Goal: Task Accomplishment & Management: Use online tool/utility

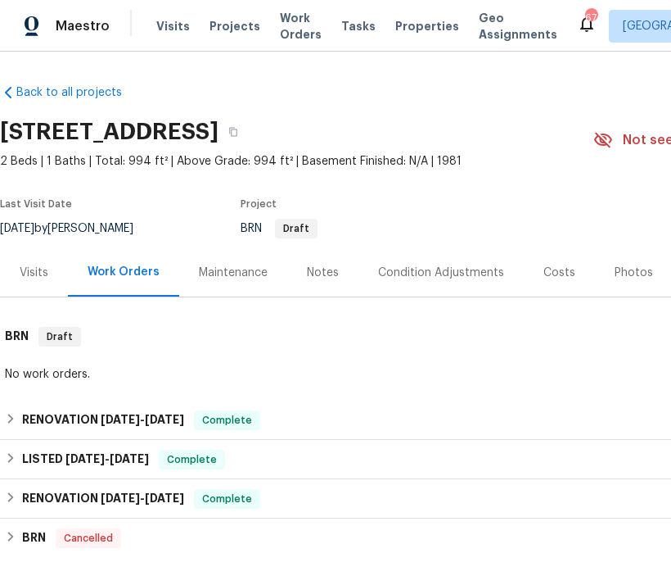
click at [341, 34] on div "Tasks" at bounding box center [358, 26] width 34 height 17
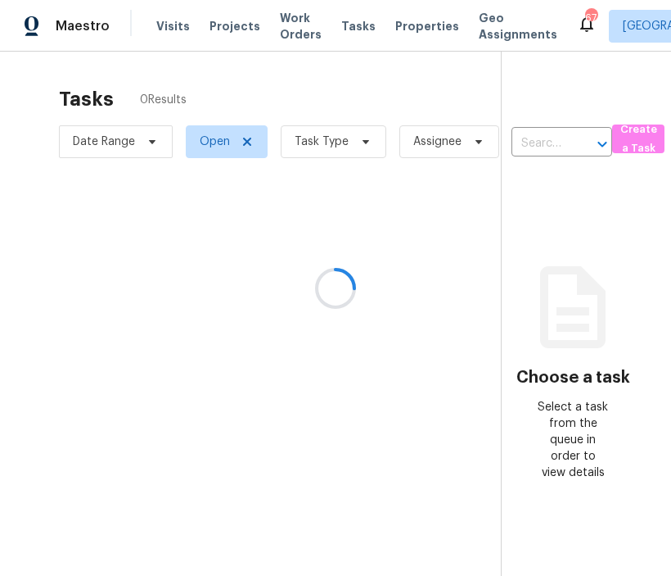
click at [336, 29] on div at bounding box center [335, 288] width 671 height 576
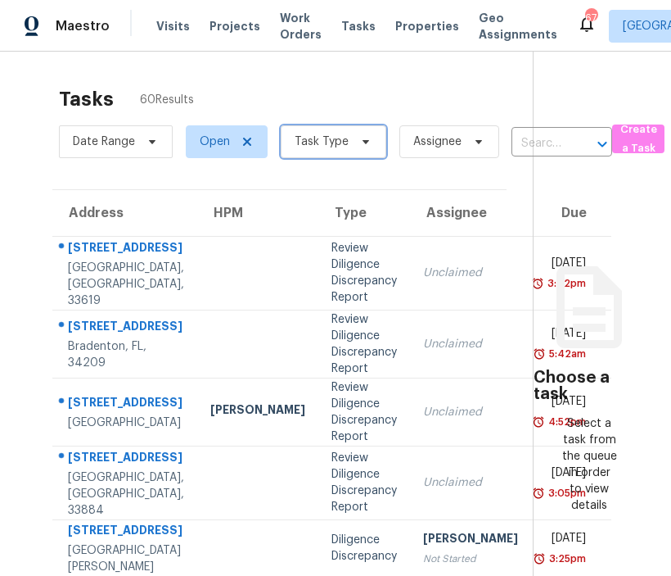
click at [366, 144] on icon at bounding box center [365, 141] width 13 height 13
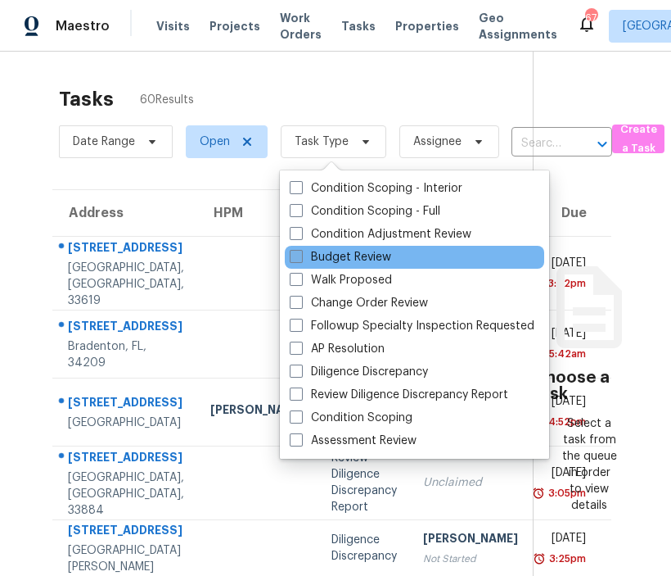
click at [326, 261] on label "Budget Review" at bounding box center [341, 257] width 102 height 16
click at [300, 260] on input "Budget Review" at bounding box center [295, 254] width 11 height 11
checkbox input "true"
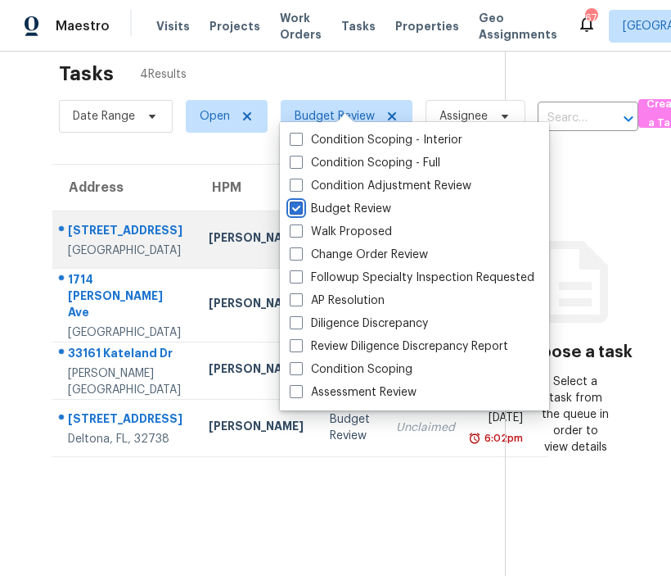
scroll to position [52, 0]
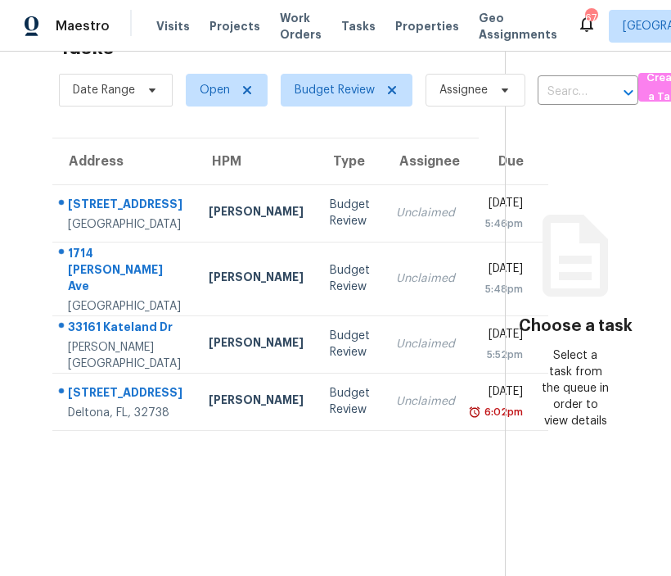
click at [166, 121] on section "Tasks 4 Results Date Range Open Budget Review Assignee ​ Create a Task Address …" at bounding box center [265, 300] width 479 height 549
click at [477, 120] on section "Tasks 4 Results Date Range Open Budget Review Assignee ​ Create a Task Address …" at bounding box center [265, 300] width 479 height 549
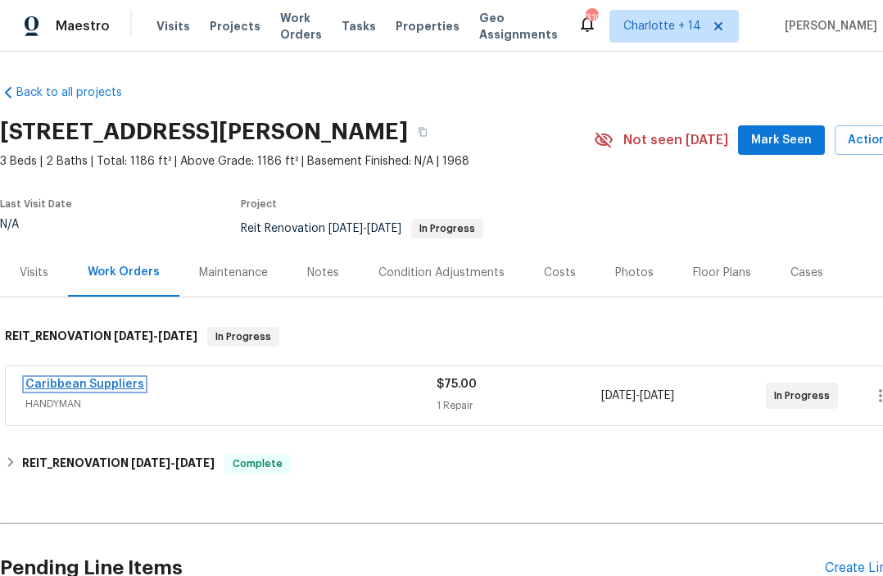
click at [83, 383] on link "Caribbean Suppliers" at bounding box center [84, 383] width 119 height 11
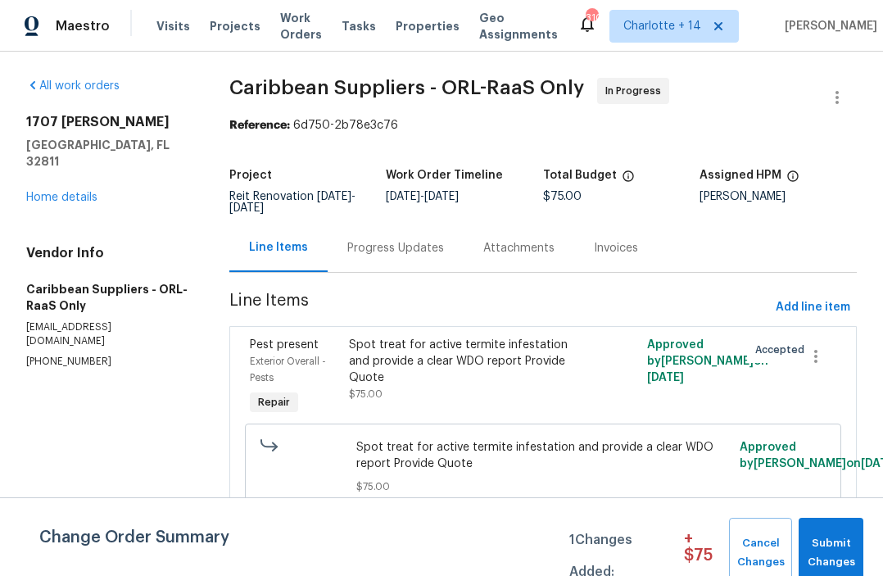
click at [464, 352] on div "Spot treat for active termite infestation and provide a clear WDO report Provid…" at bounding box center [468, 360] width 238 height 49
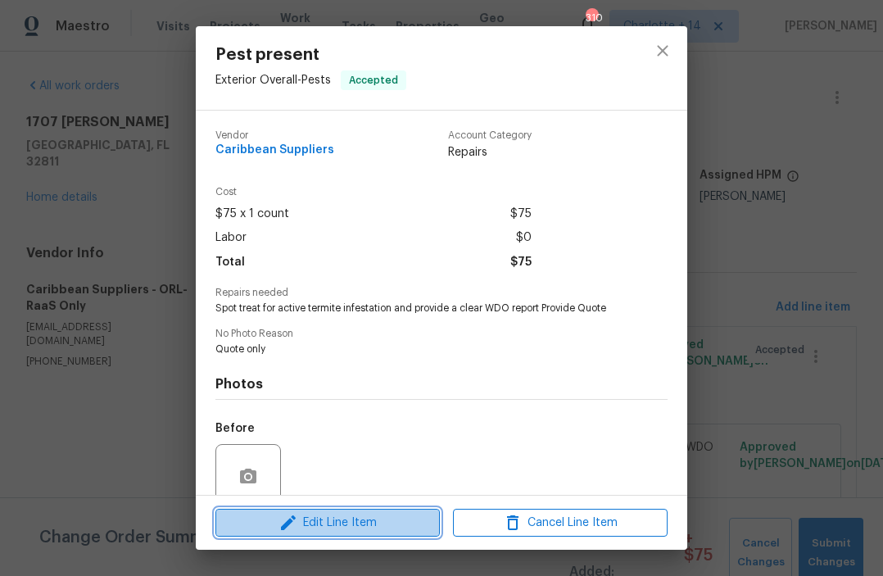
click at [355, 513] on span "Edit Line Item" at bounding box center [327, 523] width 215 height 20
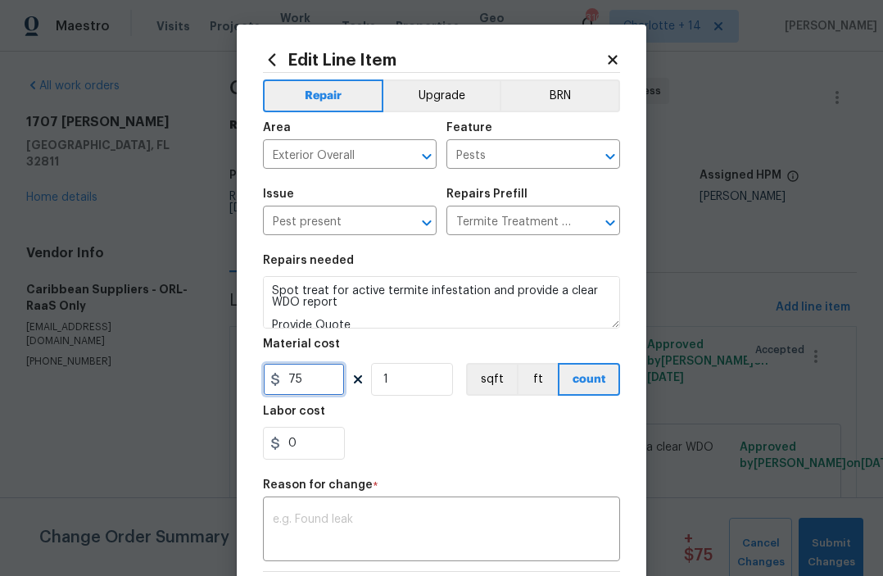
click at [317, 384] on input "75" at bounding box center [304, 379] width 82 height 33
click at [289, 383] on input "600" at bounding box center [304, 379] width 82 height 33
type input "1600"
click at [315, 513] on div "x ​" at bounding box center [441, 530] width 357 height 61
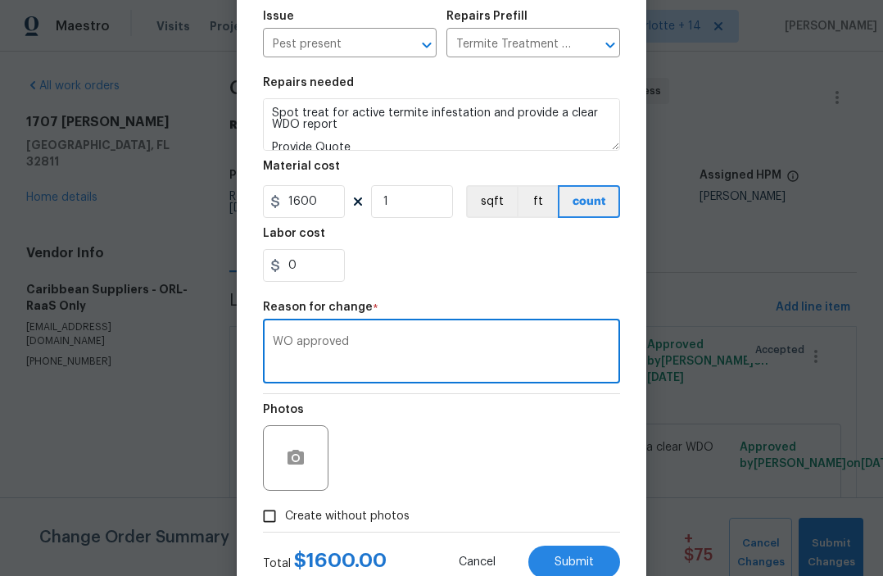
scroll to position [197, 0]
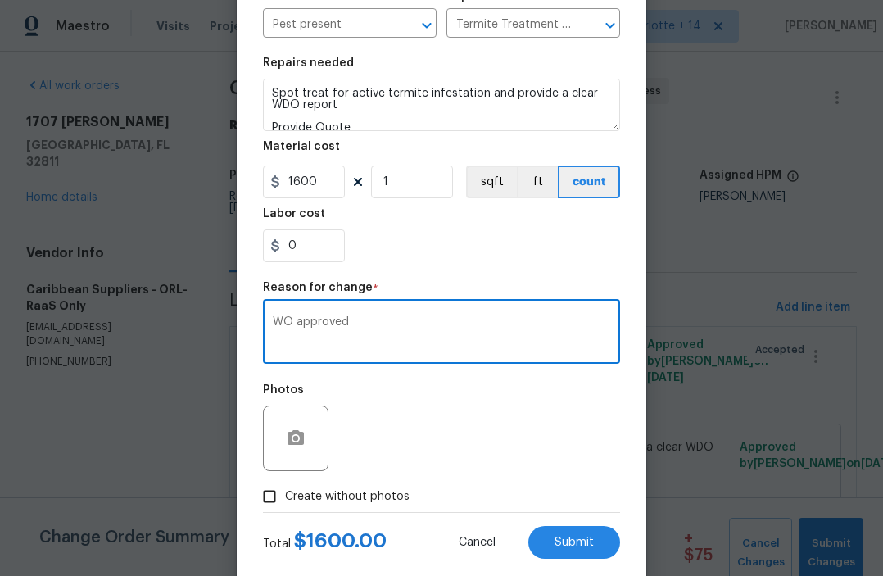
type textarea "WO approved"
click at [570, 524] on div "Total $ 1600.00 Cancel Submit" at bounding box center [441, 536] width 357 height 46
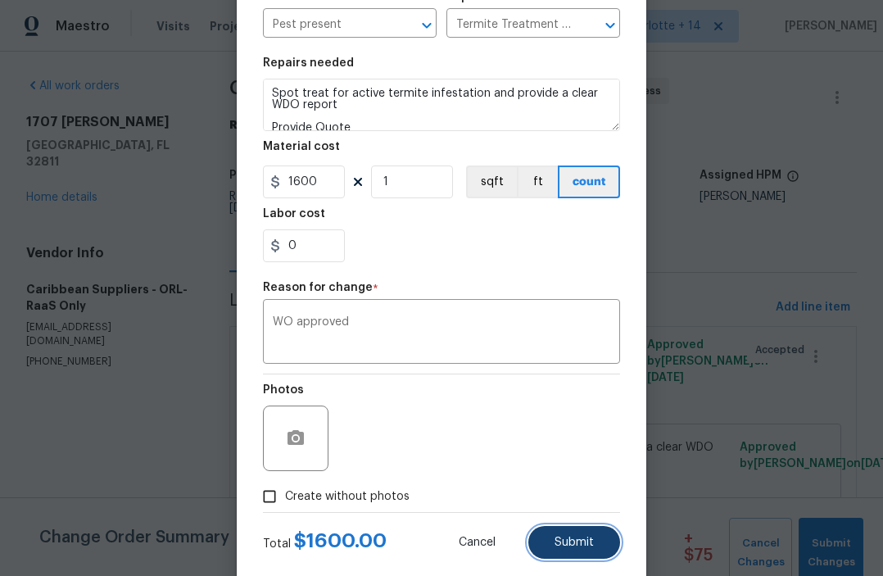
click at [571, 549] on span "Submit" at bounding box center [573, 542] width 39 height 12
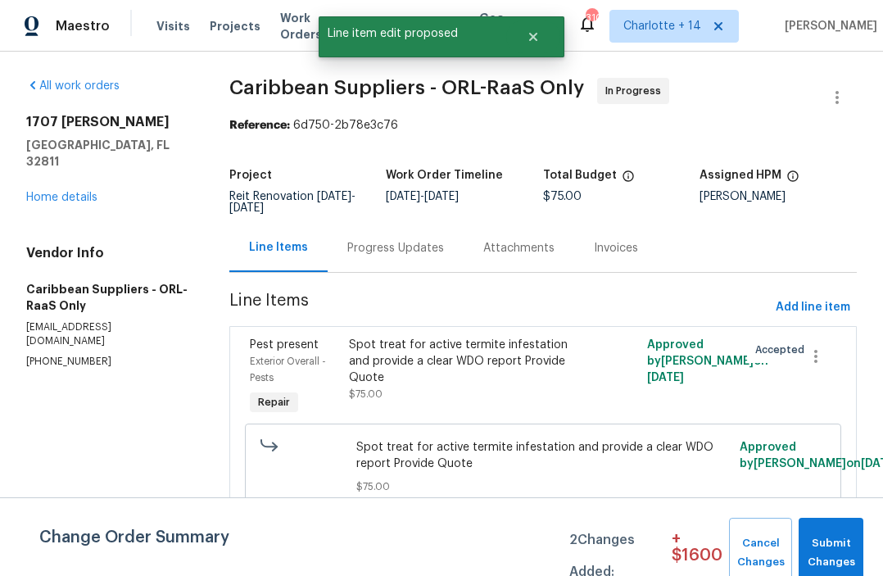
scroll to position [0, 0]
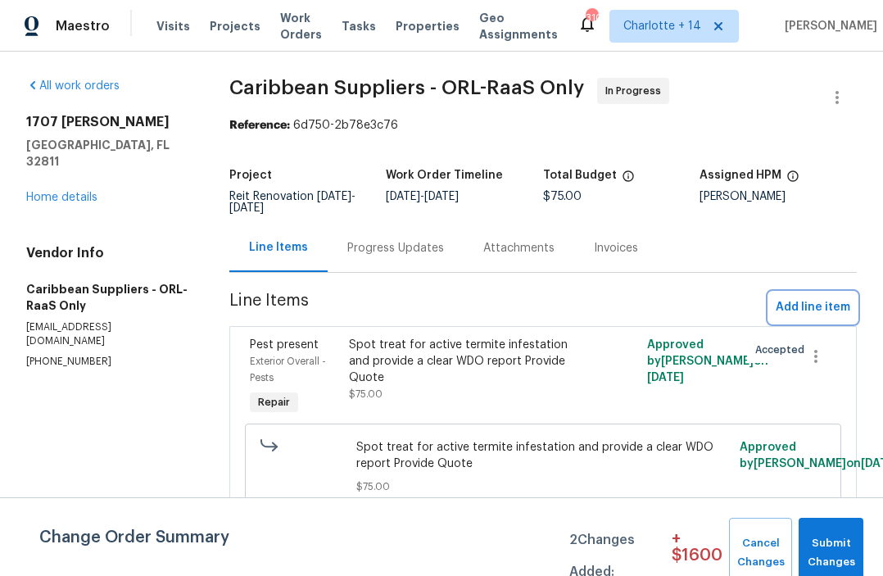
click at [806, 311] on span "Add line item" at bounding box center [812, 307] width 75 height 20
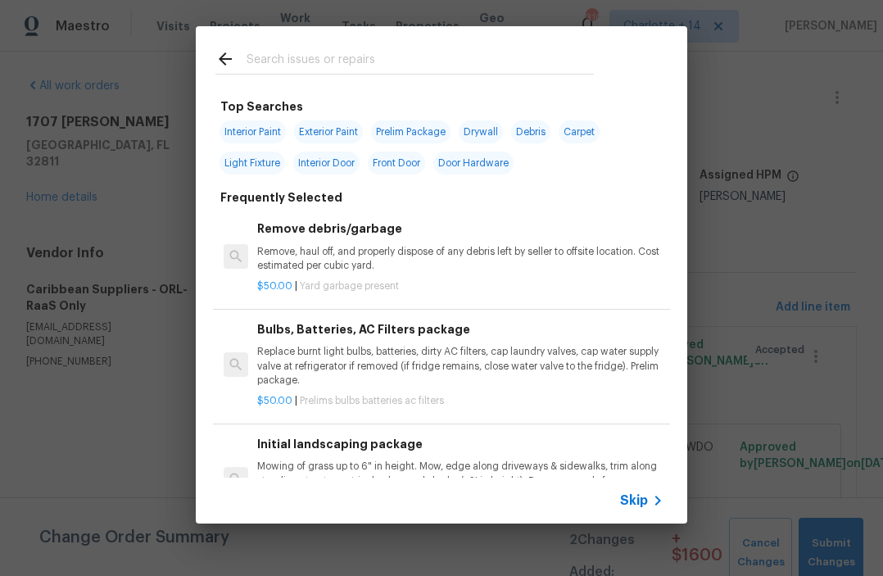
click at [292, 62] on input "text" at bounding box center [419, 61] width 347 height 25
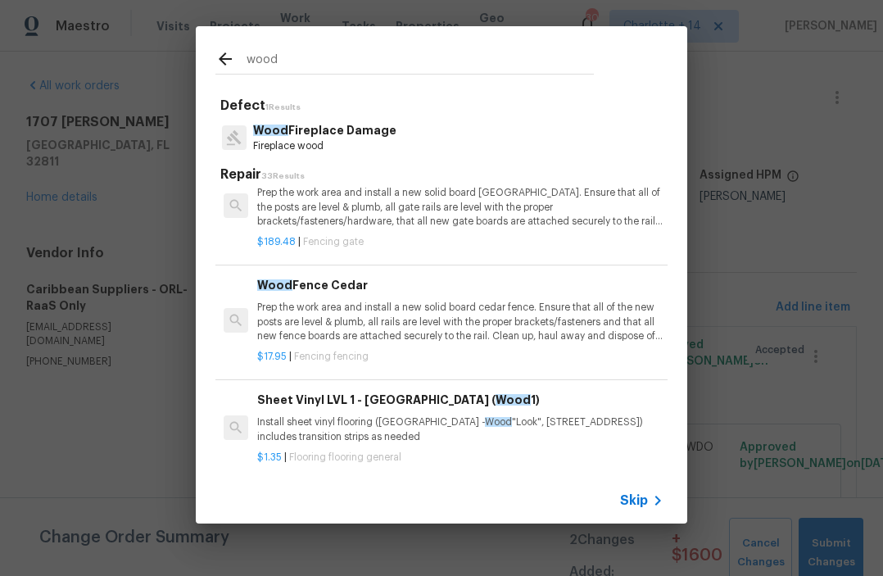
scroll to position [583, 0]
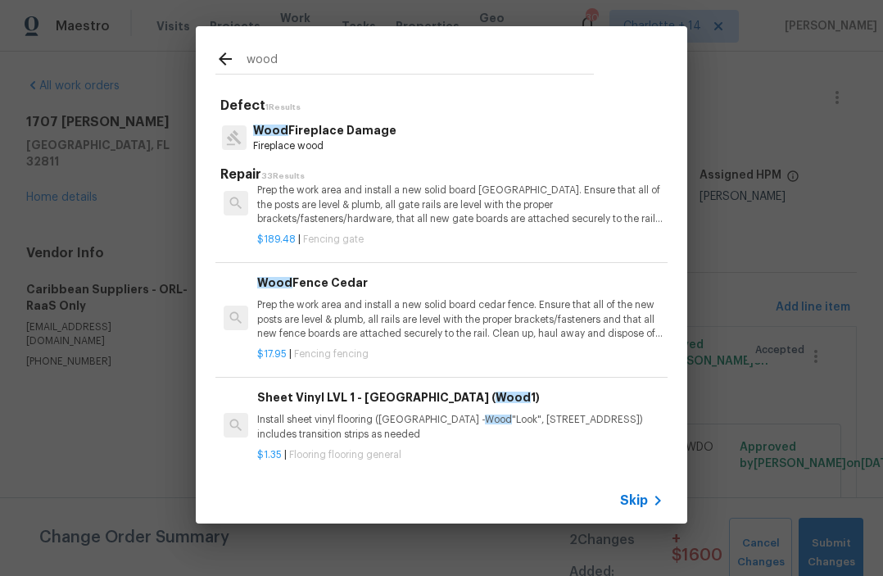
type input "wood"
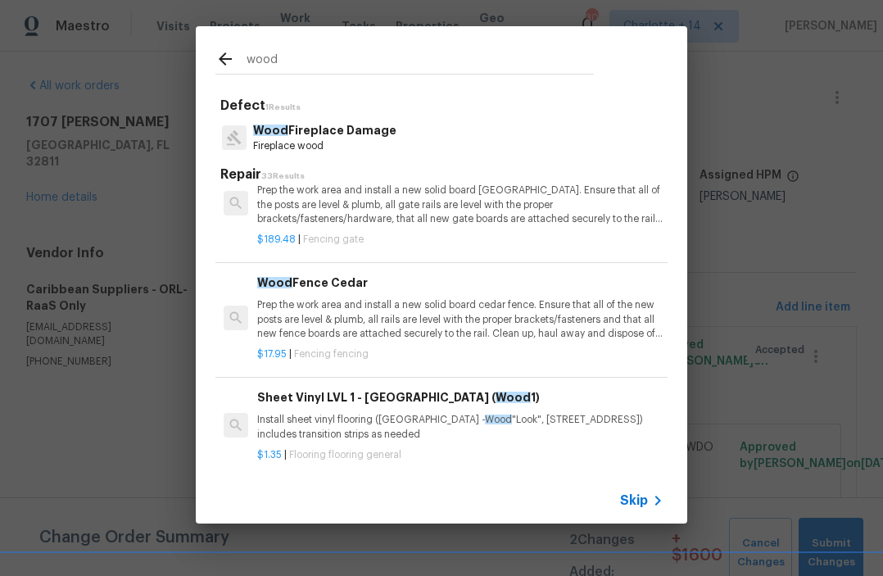
click at [220, 61] on icon at bounding box center [225, 59] width 20 height 20
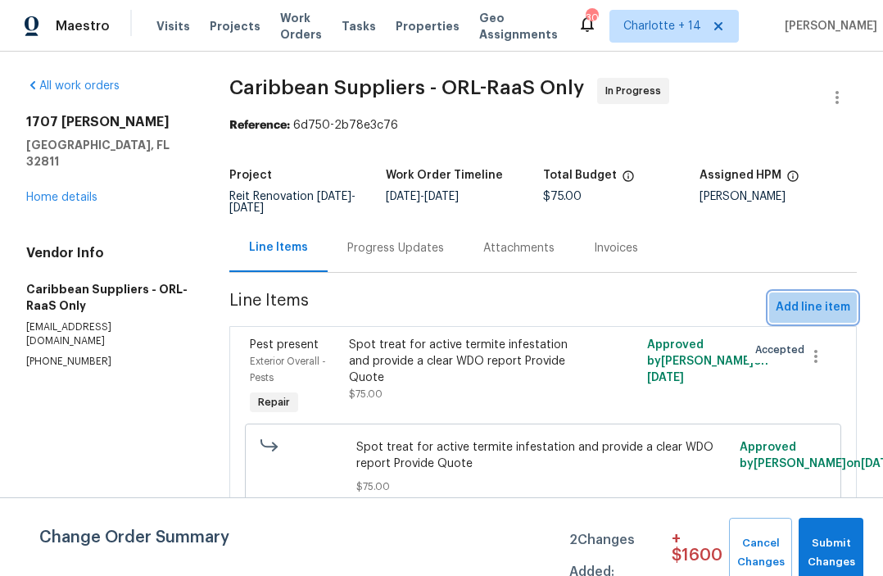
click at [829, 311] on span "Add line item" at bounding box center [812, 307] width 75 height 20
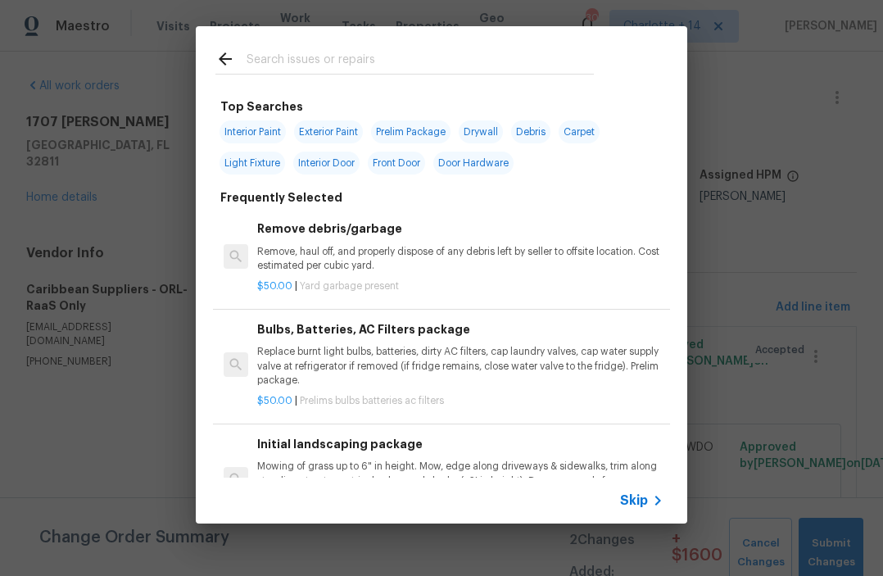
click at [295, 53] on input "text" at bounding box center [419, 61] width 347 height 25
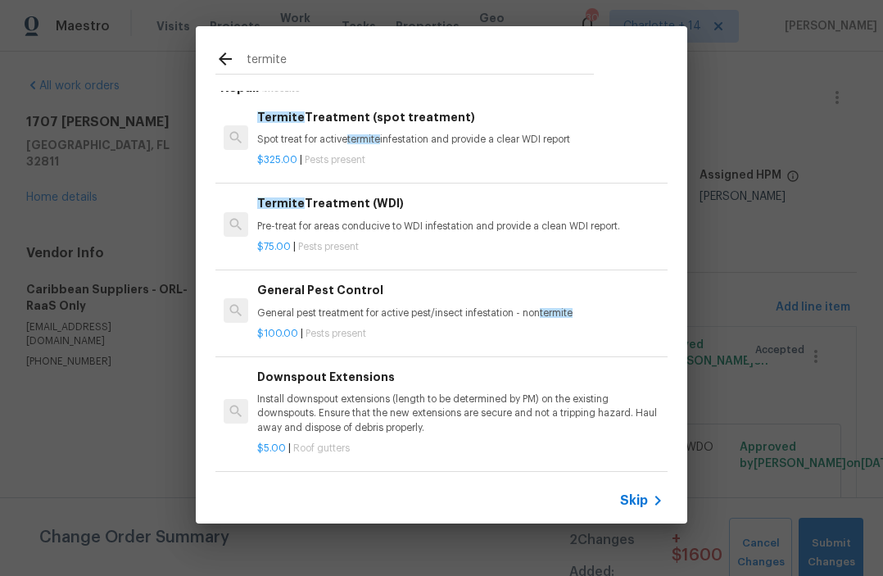
scroll to position [0, 0]
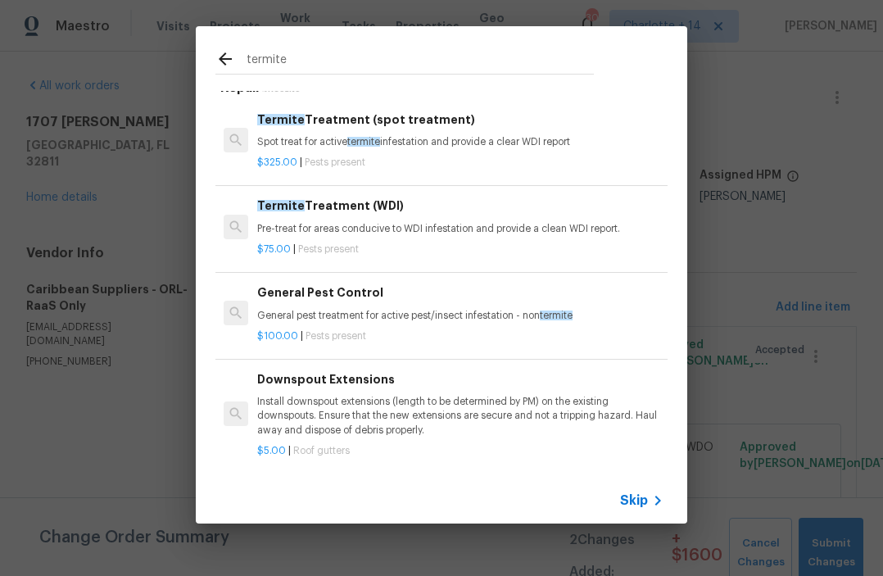
type input "termite"
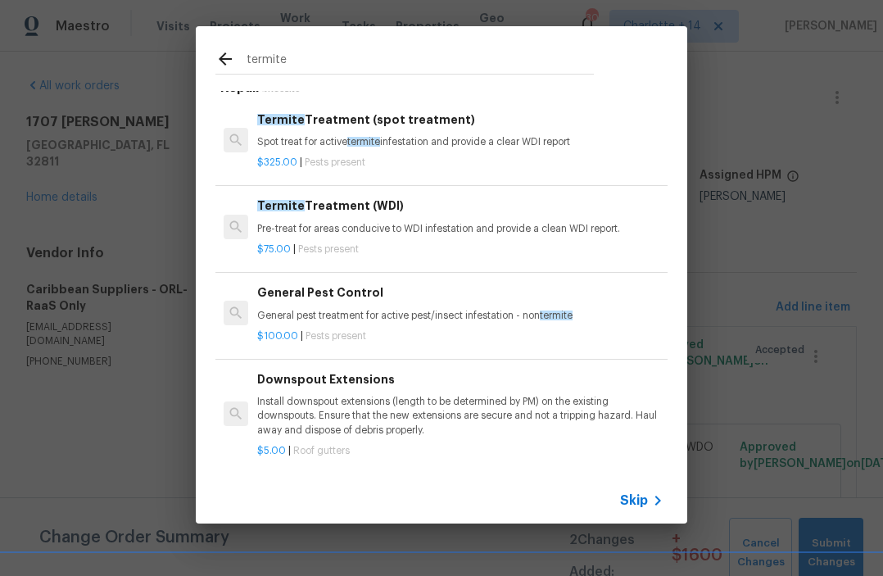
click at [647, 499] on span "Skip" at bounding box center [634, 500] width 28 height 16
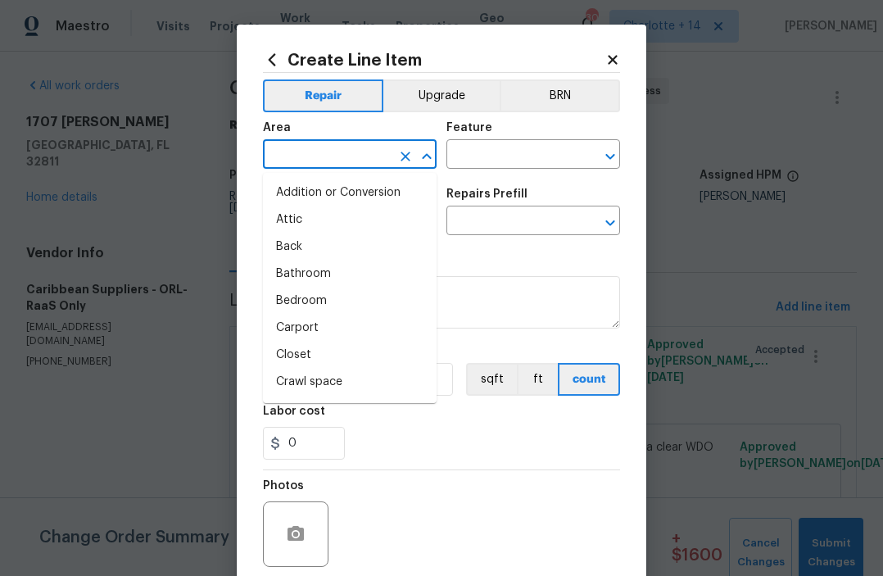
click at [318, 154] on input "text" at bounding box center [327, 155] width 128 height 25
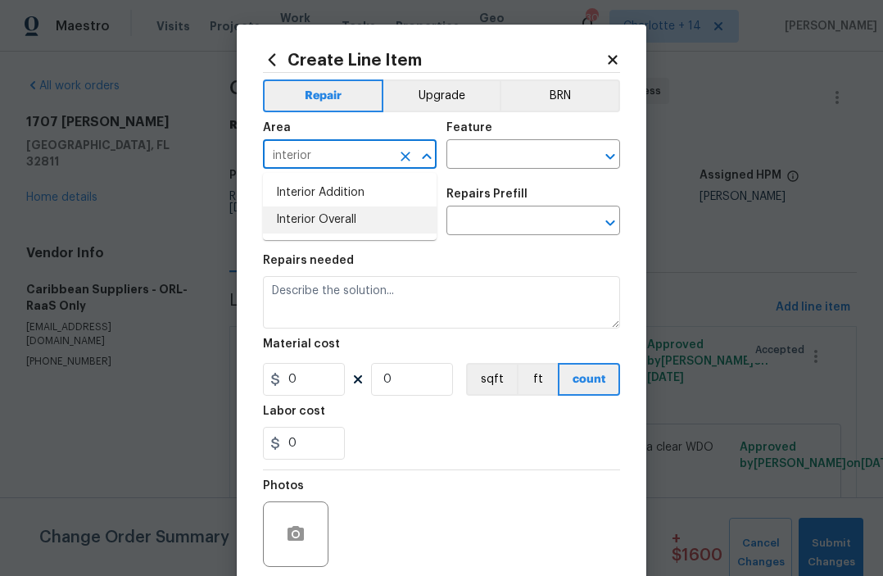
click at [346, 223] on li "Interior Overall" at bounding box center [350, 219] width 174 height 27
type input "Interior Overall"
click at [493, 161] on input "text" at bounding box center [510, 155] width 128 height 25
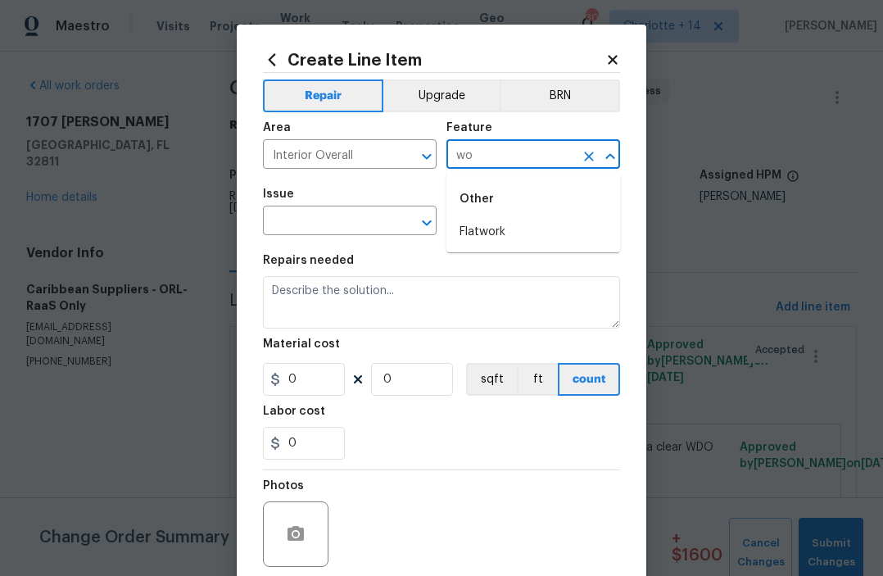
type input "w"
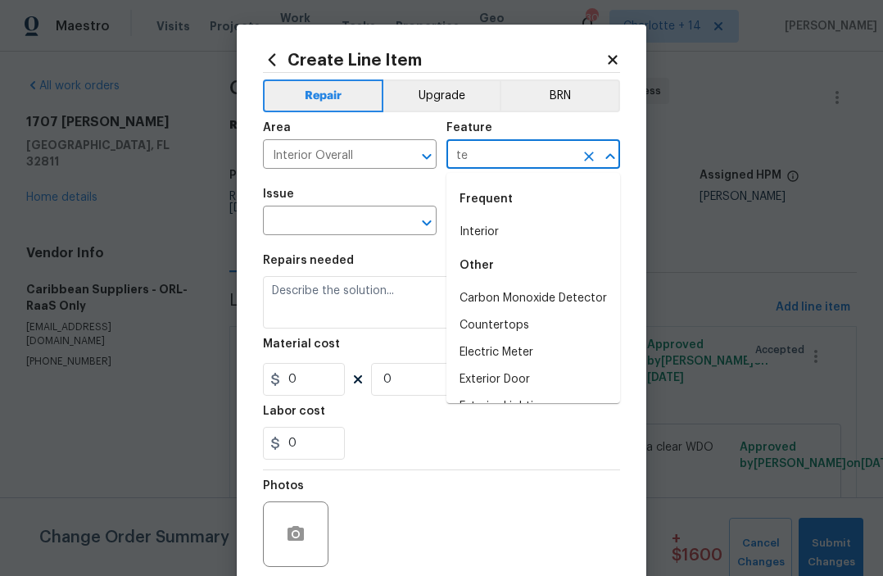
type input "t"
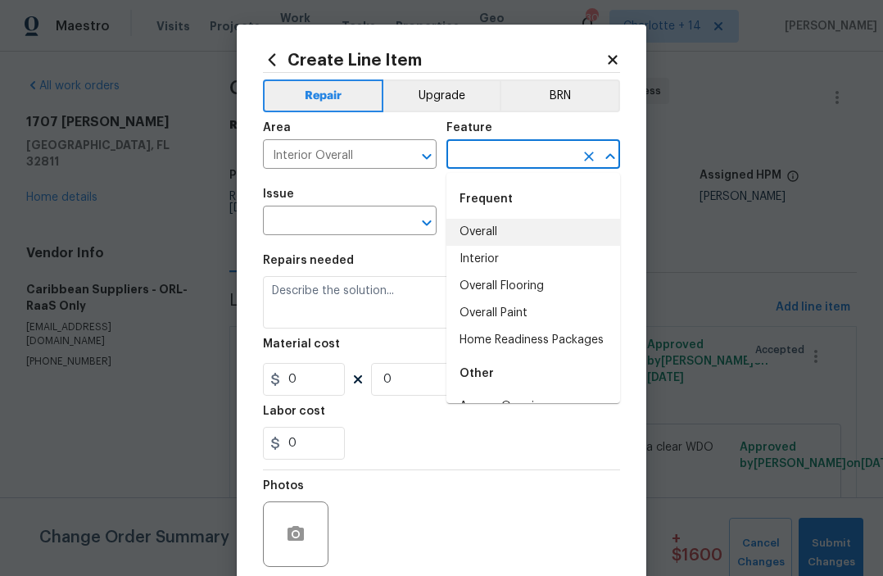
click at [537, 237] on li "Overall" at bounding box center [533, 232] width 174 height 27
type input "Overall"
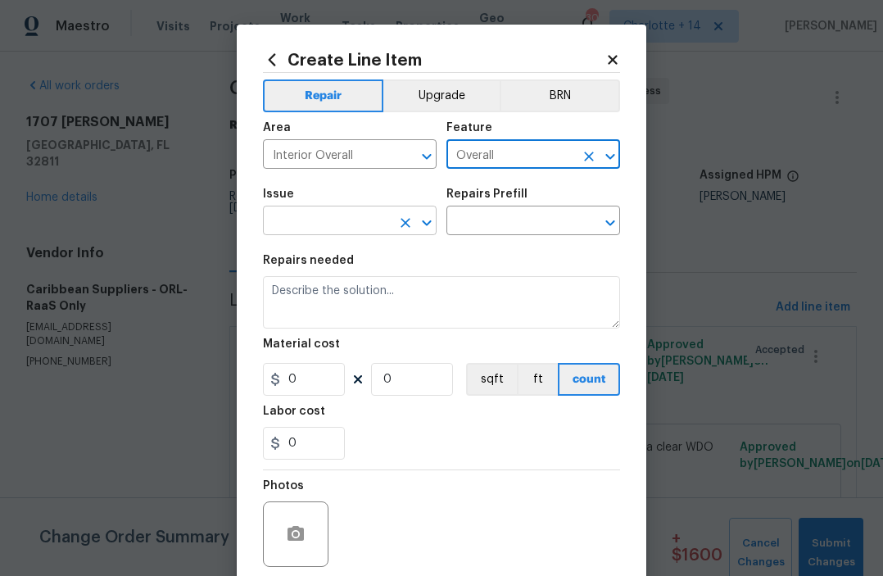
click at [354, 218] on input "text" at bounding box center [327, 222] width 128 height 25
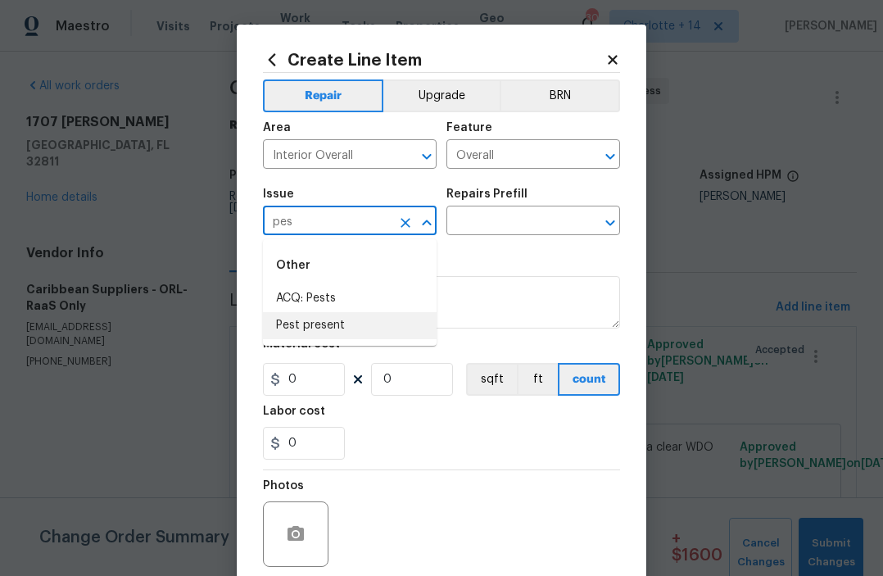
click at [316, 327] on li "Pest present" at bounding box center [350, 325] width 174 height 27
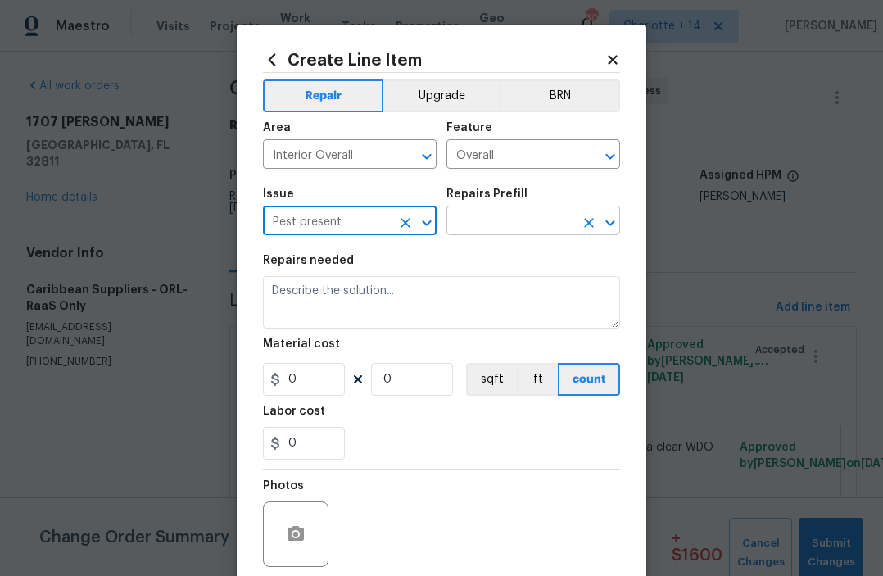
click at [487, 225] on input "text" at bounding box center [510, 222] width 128 height 25
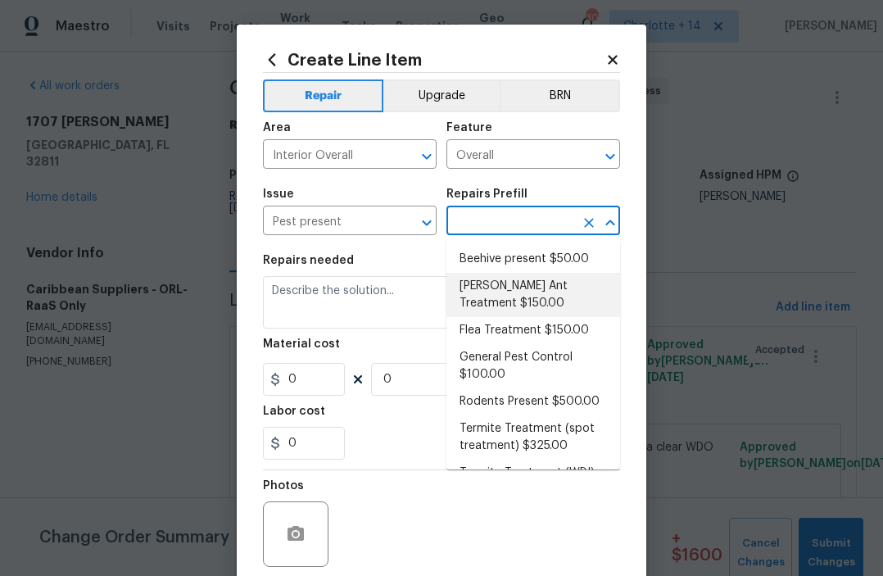
scroll to position [41, 0]
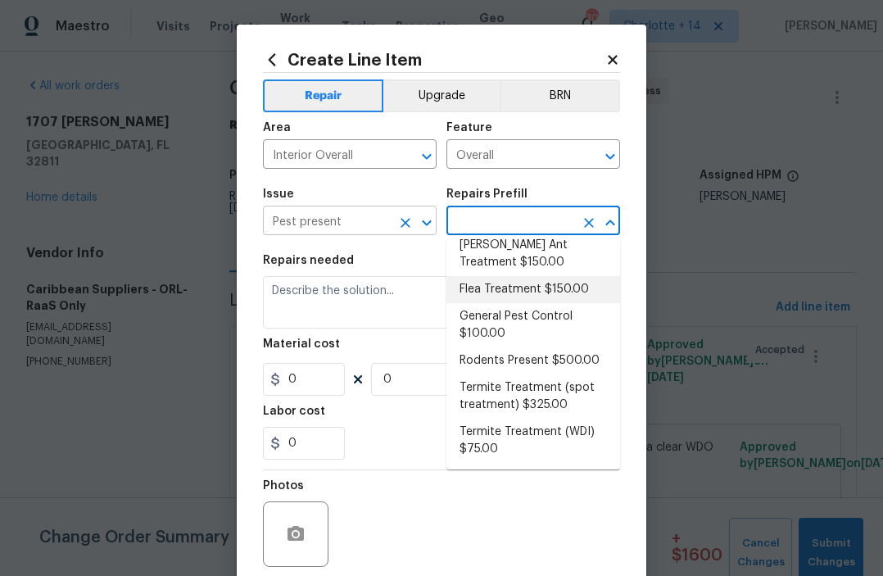
click at [424, 224] on icon "Open" at bounding box center [426, 222] width 9 height 6
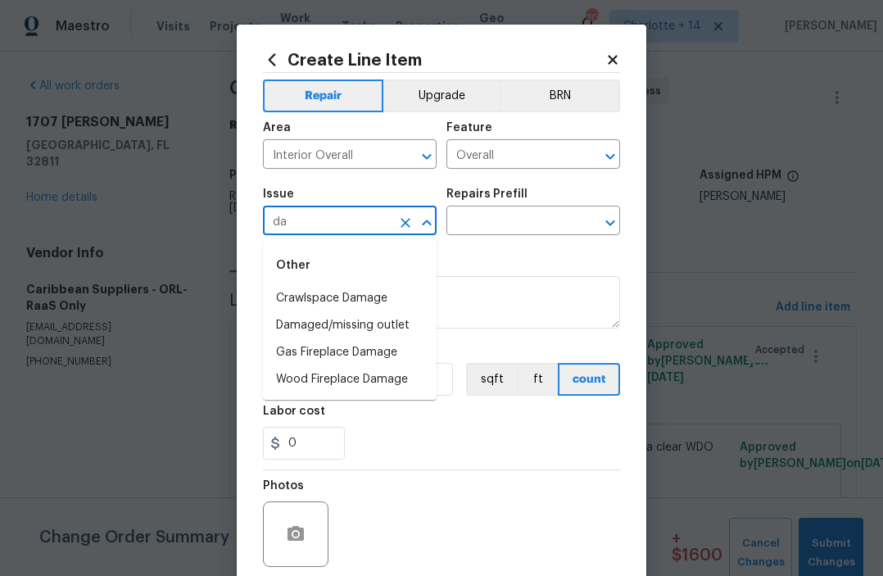
type input "d"
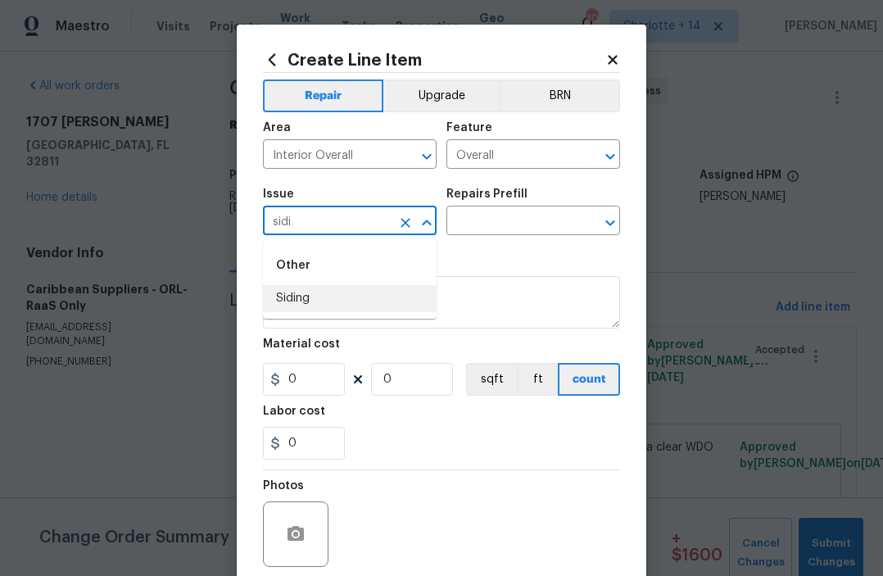
click at [322, 291] on li "Siding" at bounding box center [350, 298] width 174 height 27
type input "Siding"
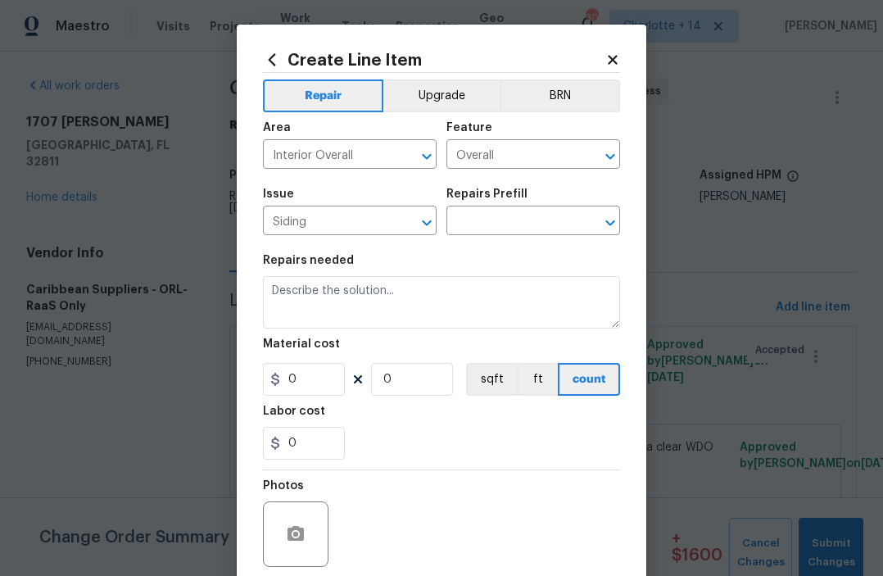
click at [506, 208] on div "Repairs Prefill" at bounding box center [533, 198] width 174 height 21
click at [493, 221] on input "text" at bounding box center [510, 222] width 128 height 25
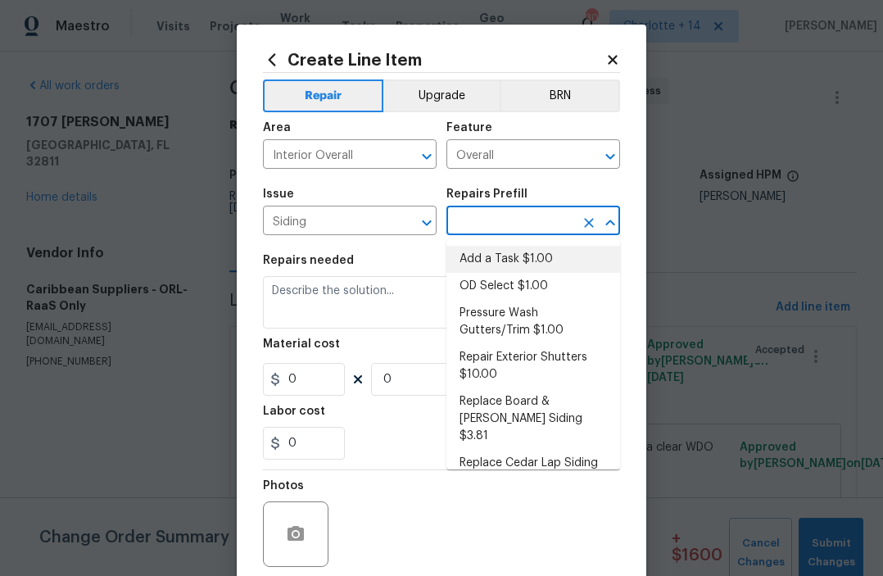
click at [511, 266] on li "Add a Task $1.00" at bounding box center [533, 259] width 174 height 27
type input "Siding"
type input "Add a Task $1.00"
type textarea "HPM to detail"
type input "1"
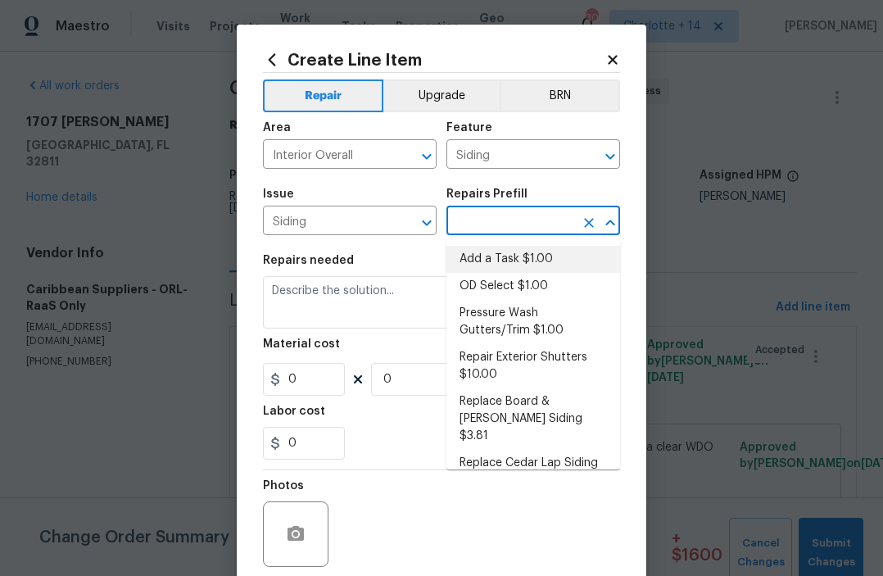
type input "1"
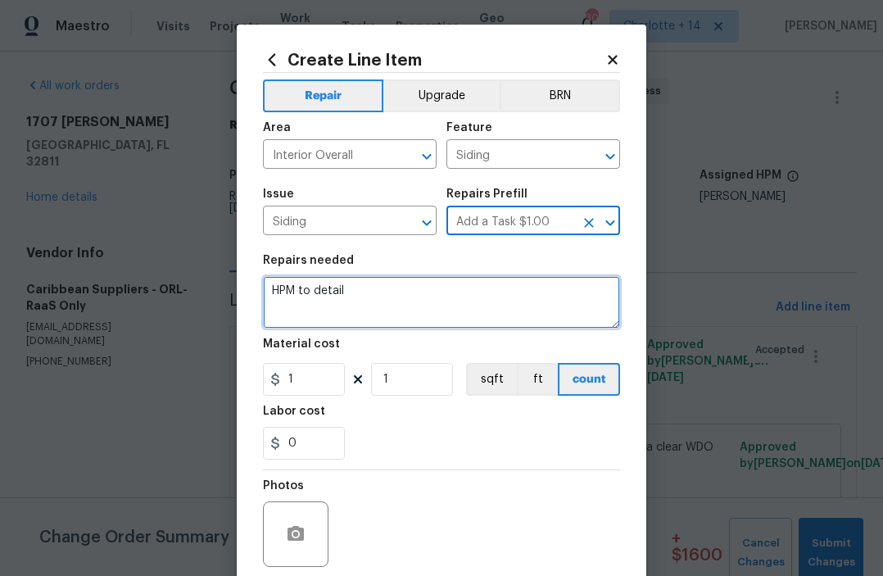
click at [367, 300] on textarea "HPM to detail" at bounding box center [441, 302] width 357 height 52
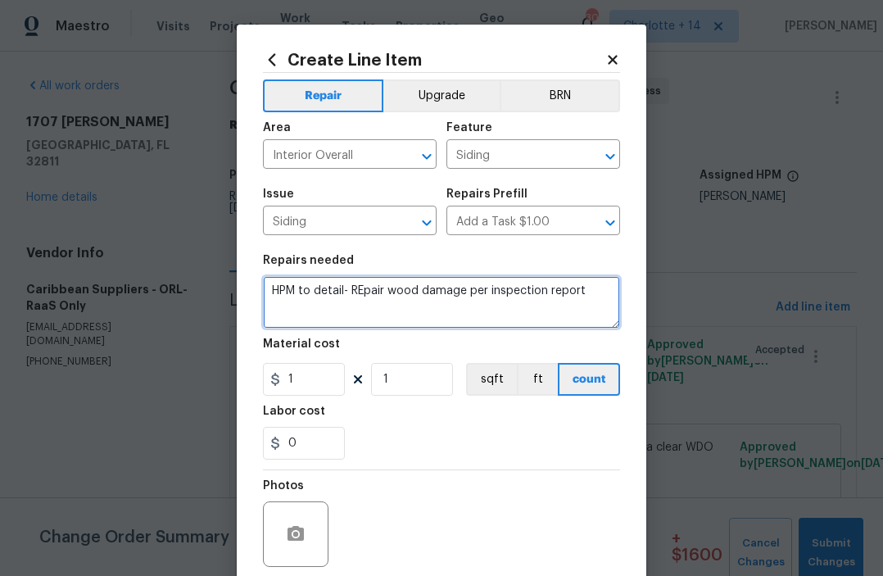
type textarea "HPM to detail- REpair wood damage per inspection report"
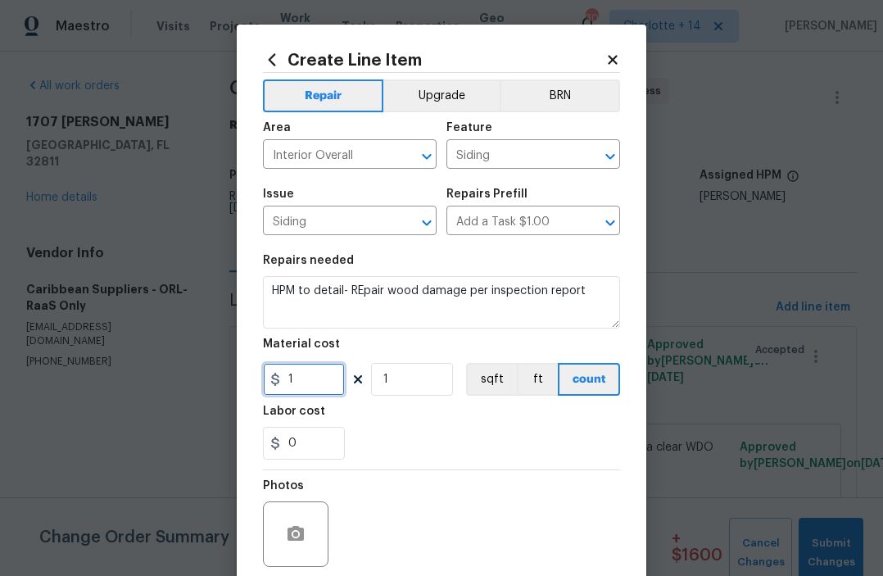
click at [318, 375] on input "1" at bounding box center [304, 379] width 82 height 33
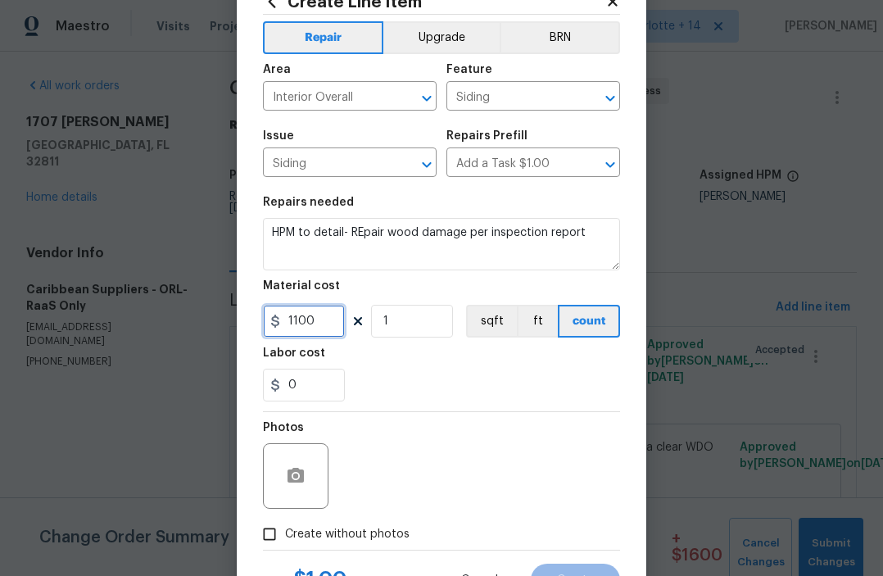
scroll to position [99, 0]
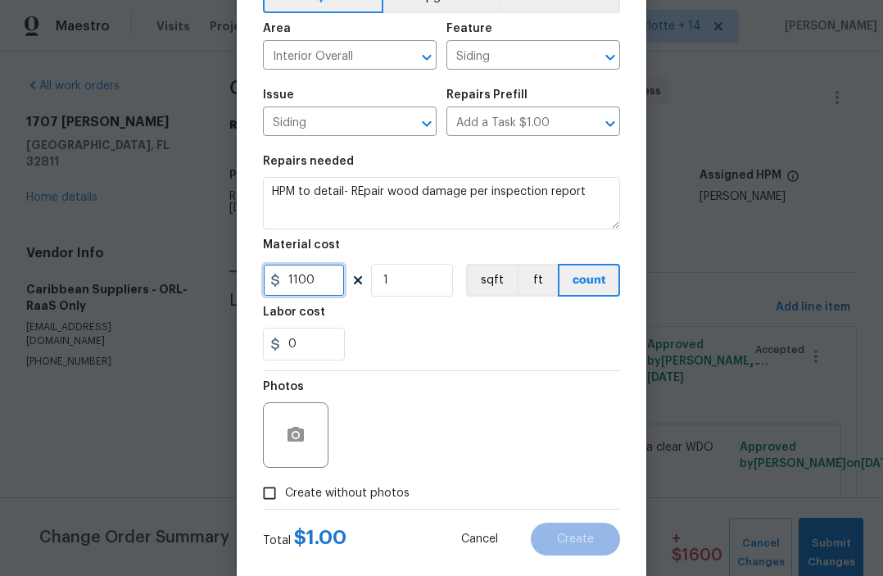
type input "1100"
click at [325, 493] on span "Create without photos" at bounding box center [347, 493] width 124 height 17
click at [285, 493] on input "Create without photos" at bounding box center [269, 492] width 31 height 31
checkbox input "true"
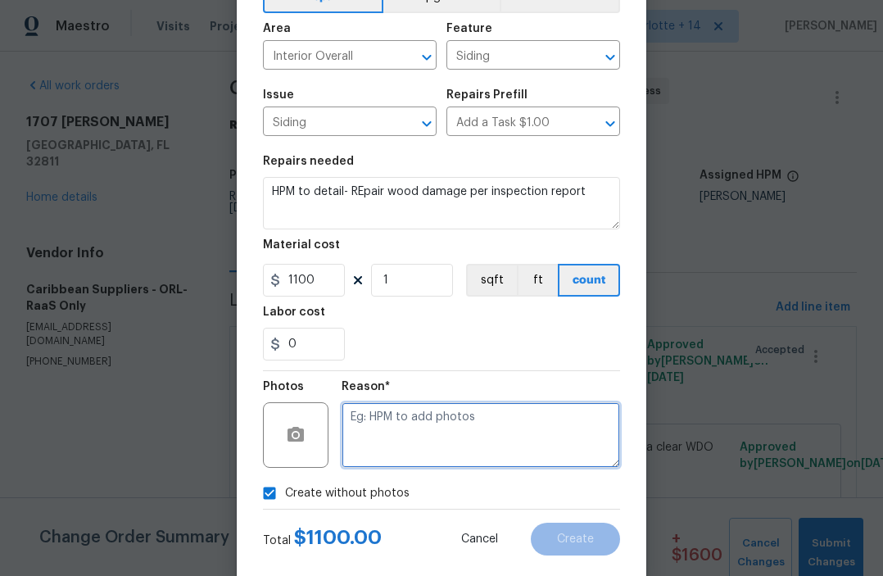
click at [414, 422] on textarea at bounding box center [480, 434] width 278 height 65
click at [381, 419] on textarea "scope approved" at bounding box center [480, 434] width 278 height 65
type textarea "reit quote approved"
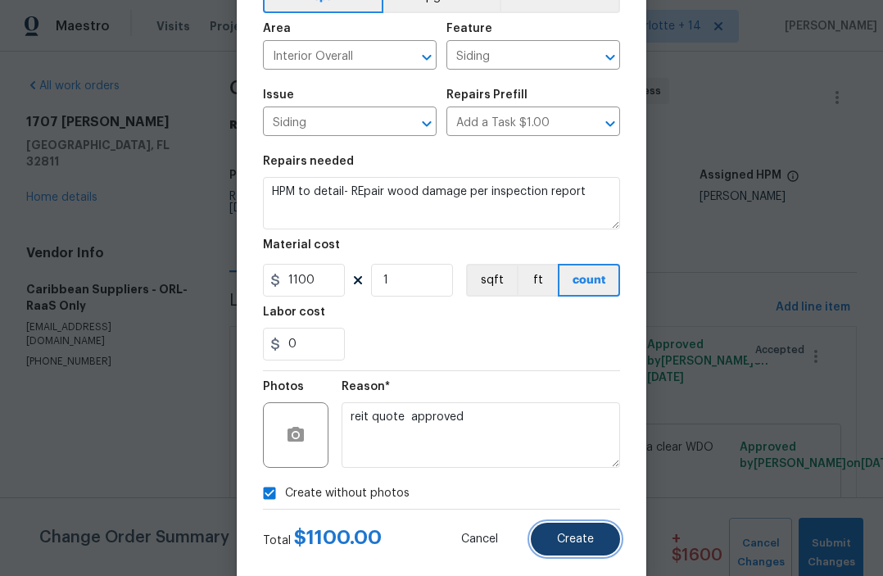
click at [573, 537] on span "Create" at bounding box center [575, 539] width 37 height 12
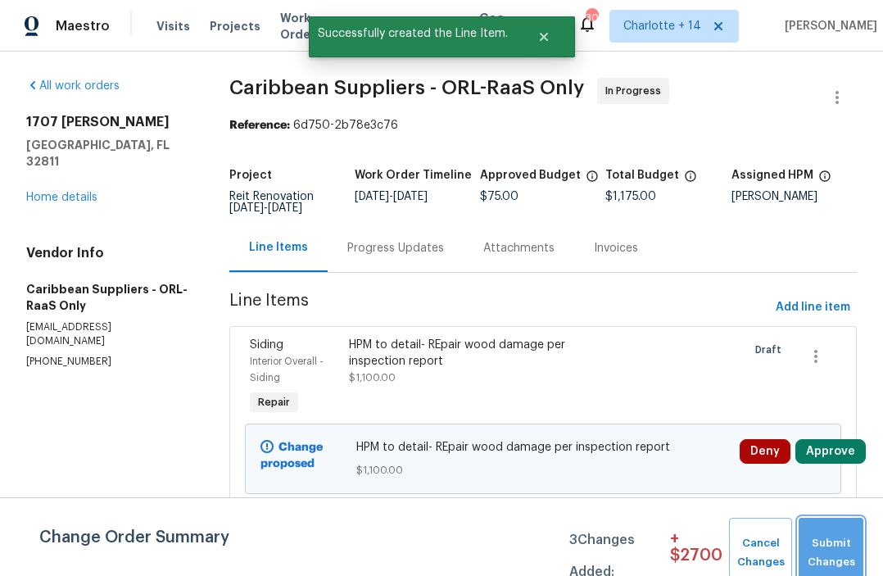
click at [847, 539] on span "Submit Changes" at bounding box center [830, 553] width 48 height 38
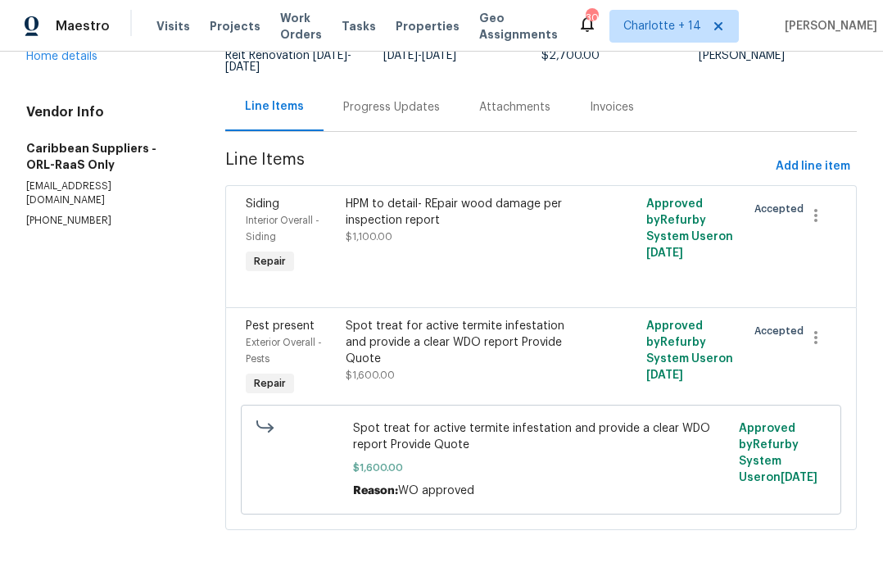
scroll to position [0, 0]
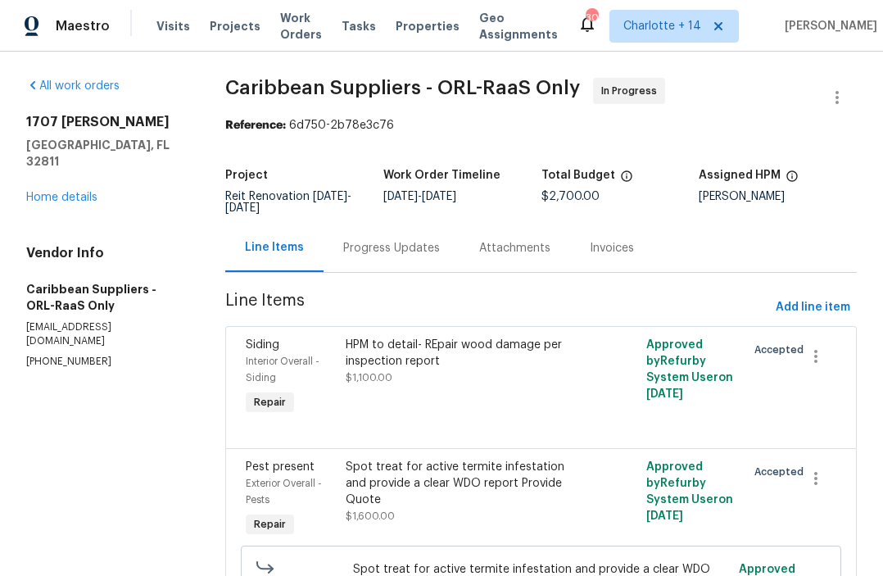
click at [61, 187] on div "[STREET_ADDRESS][PERSON_NAME] Home details" at bounding box center [106, 160] width 160 height 92
click at [65, 192] on link "Home details" at bounding box center [61, 197] width 71 height 11
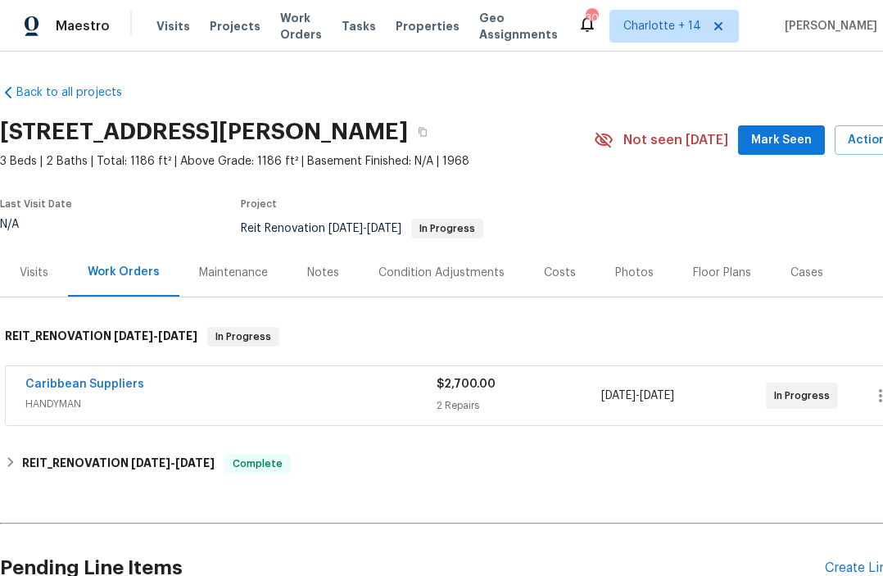
click at [775, 147] on span "Mark Seen" at bounding box center [781, 140] width 61 height 20
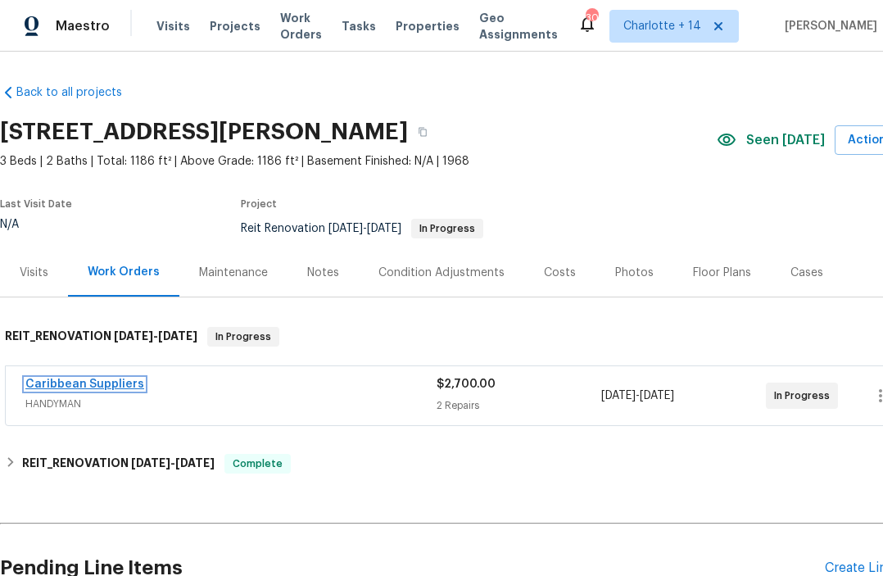
click at [116, 382] on link "Caribbean Suppliers" at bounding box center [84, 383] width 119 height 11
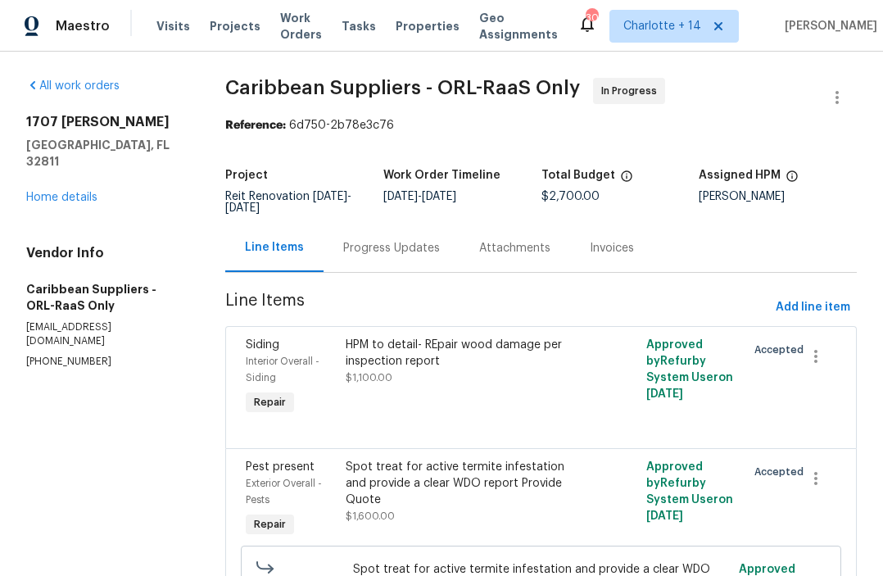
click at [463, 385] on div "HPM to detail- REpair wood damage per inspection report $1,100.00" at bounding box center [466, 360] width 240 height 49
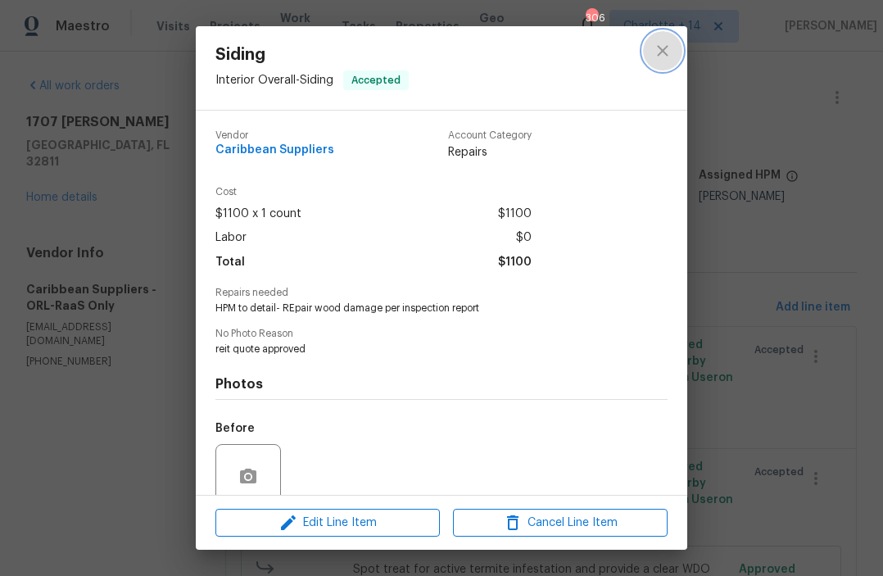
click at [666, 38] on button "close" at bounding box center [662, 50] width 39 height 39
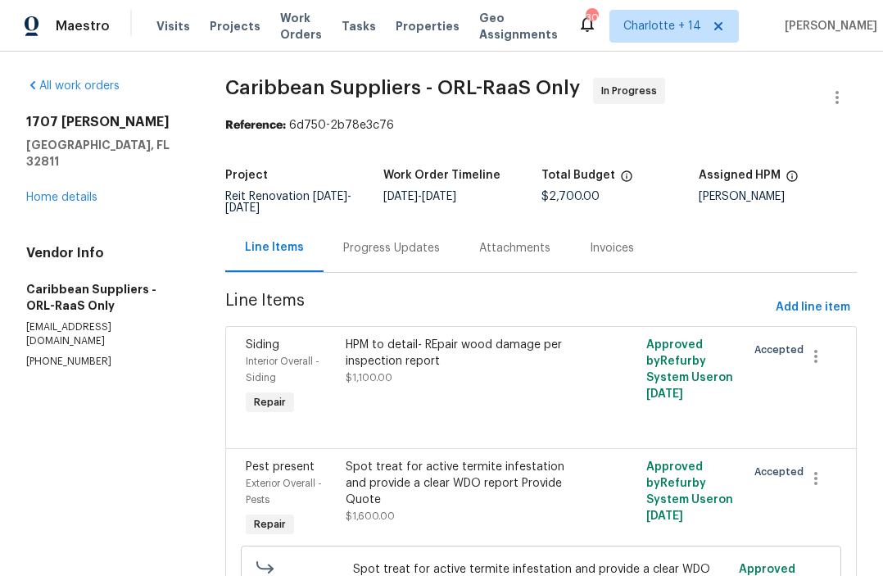
scroll to position [142, 0]
